Goal: Task Accomplishment & Management: Manage account settings

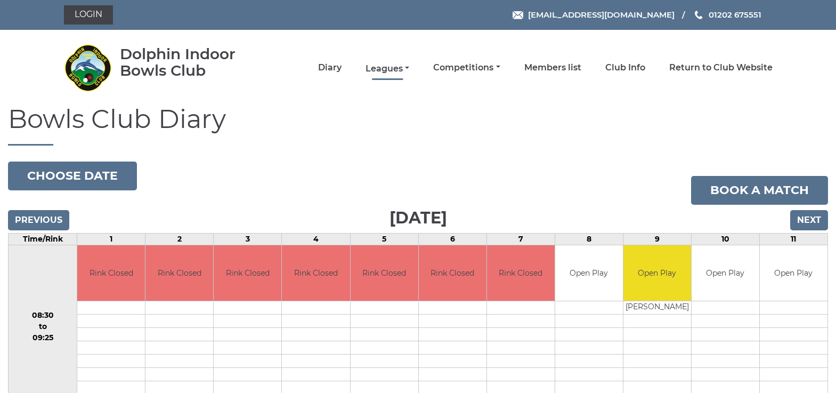
click at [401, 67] on link "Leagues" at bounding box center [388, 69] width 44 height 12
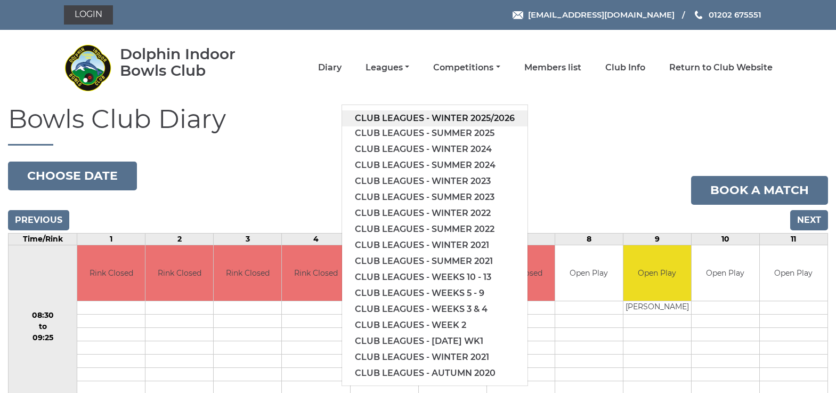
click at [411, 116] on link "Club leagues - Winter 2025/2026" at bounding box center [434, 118] width 185 height 16
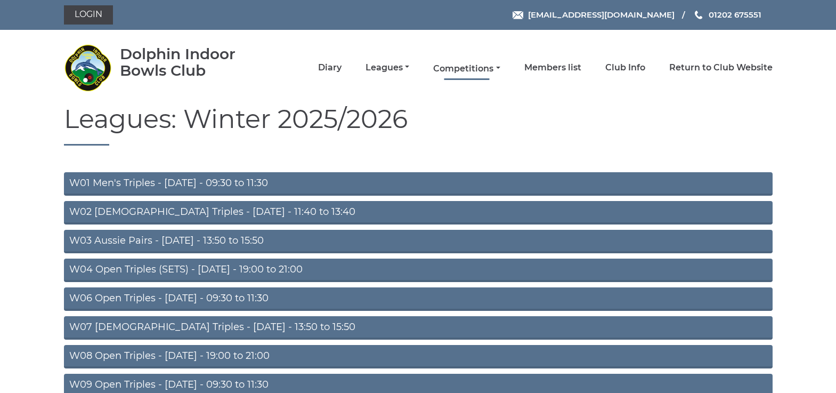
click at [460, 67] on link "Competitions" at bounding box center [466, 69] width 67 height 12
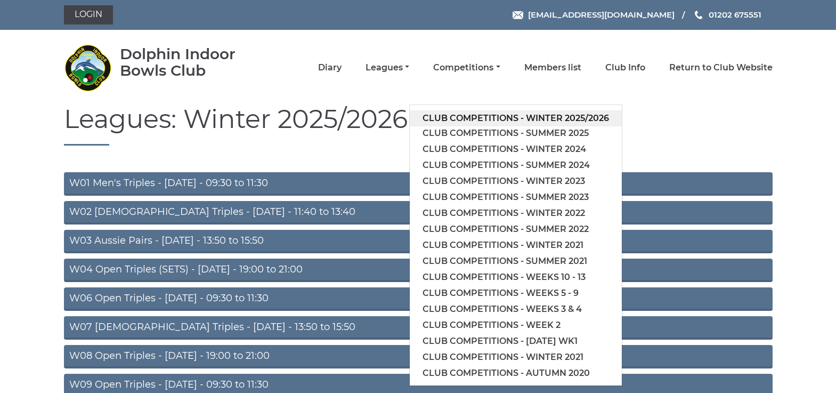
click at [471, 116] on link "Club competitions - Winter 2025/2026" at bounding box center [516, 118] width 212 height 16
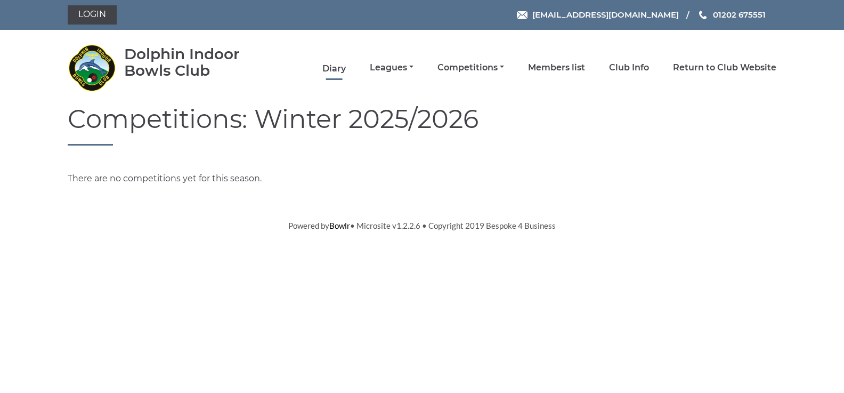
click at [340, 68] on link "Diary" at bounding box center [333, 69] width 23 height 12
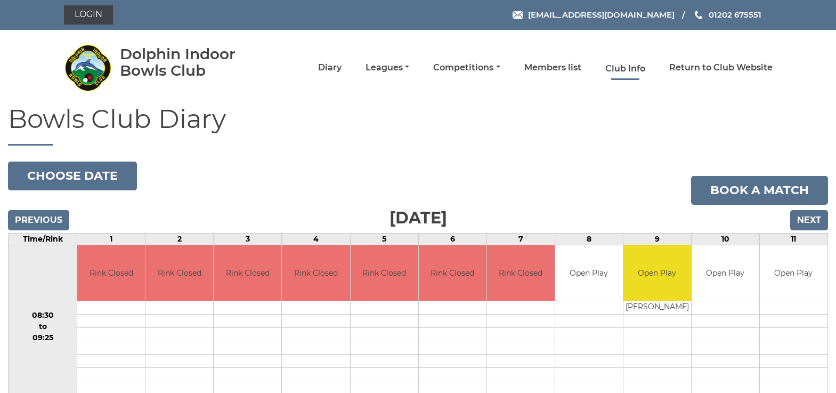
click at [632, 66] on link "Club Info" at bounding box center [625, 69] width 40 height 12
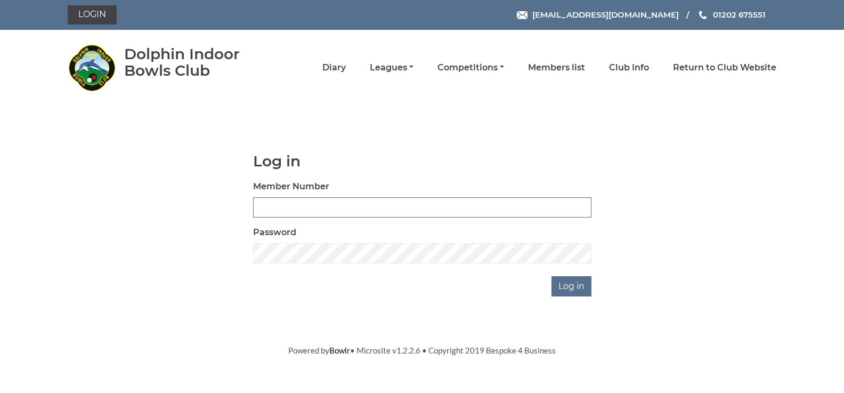
click at [261, 205] on input "Member Number" at bounding box center [422, 207] width 338 height 20
type input "4089"
click at [563, 285] on input "Log in" at bounding box center [571, 286] width 40 height 20
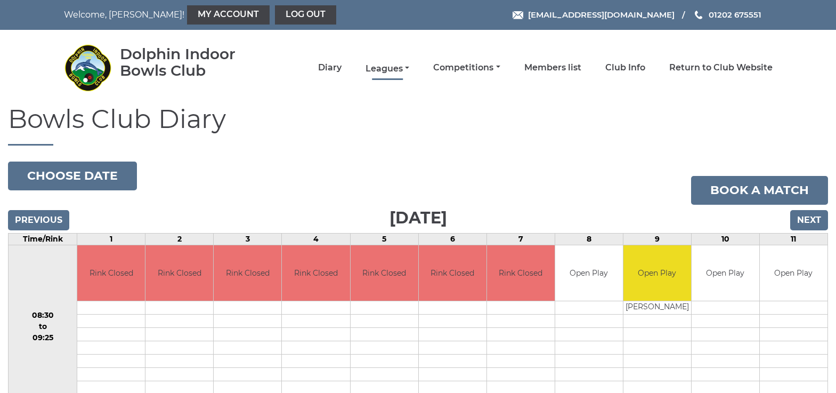
click at [382, 70] on link "Leagues" at bounding box center [388, 69] width 44 height 12
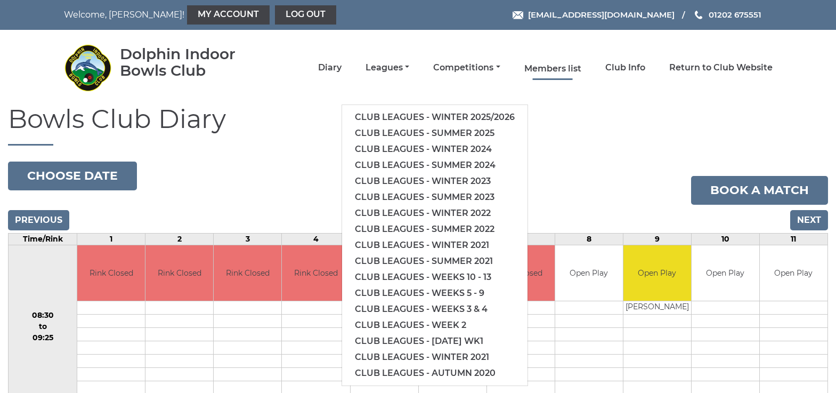
click at [560, 66] on link "Members list" at bounding box center [552, 69] width 57 height 12
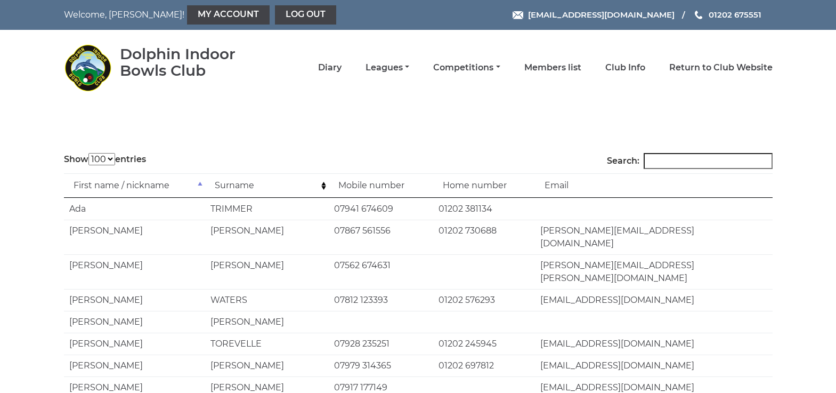
select select "100"
click at [283, 14] on link "Log out" at bounding box center [305, 14] width 61 height 19
